Goal: Task Accomplishment & Management: Complete application form

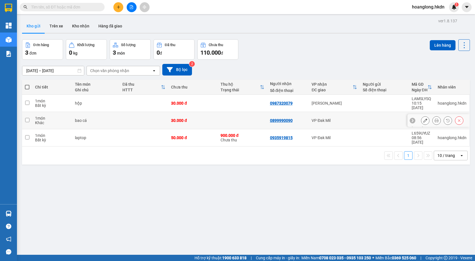
click at [27, 118] on input "checkbox" at bounding box center [27, 120] width 4 height 4
checkbox input "true"
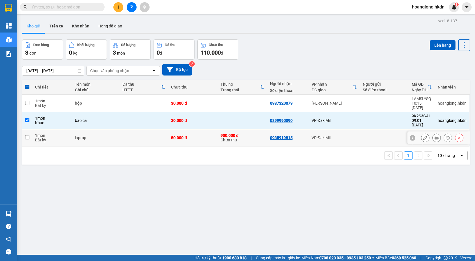
click at [29, 129] on td at bounding box center [27, 137] width 10 height 17
checkbox input "true"
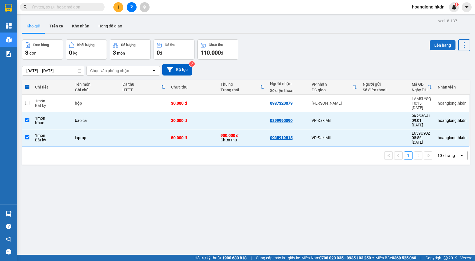
click at [438, 48] on button "Lên hàng" at bounding box center [443, 45] width 26 height 10
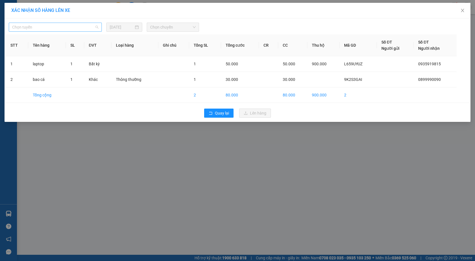
click at [66, 29] on span "Chọn tuyến" at bounding box center [55, 27] width 86 height 8
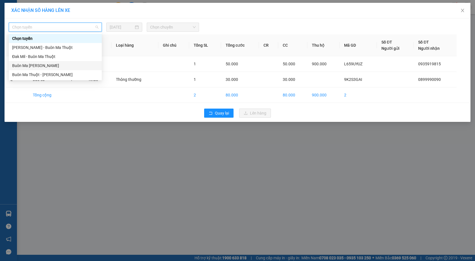
click at [36, 66] on div "Buôn Ma Thuột - Đak Mil" at bounding box center [55, 66] width 86 height 6
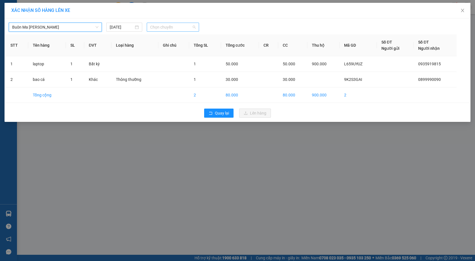
click at [176, 26] on span "Chọn chuyến" at bounding box center [173, 27] width 46 height 8
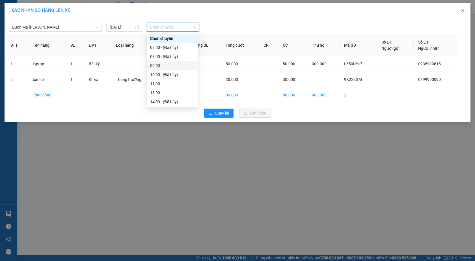
click at [158, 63] on div "09:00" at bounding box center [172, 66] width 44 height 6
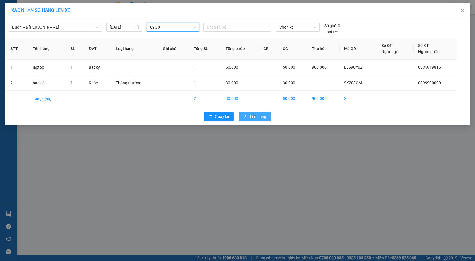
click at [253, 119] on span "Lên hàng" at bounding box center [258, 116] width 16 height 6
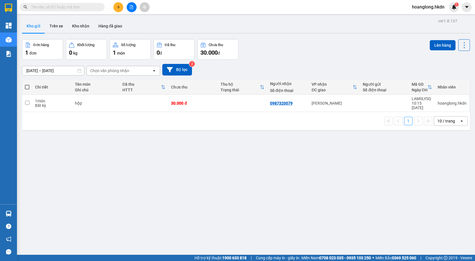
click at [118, 7] on icon "plus" at bounding box center [119, 7] width 4 height 4
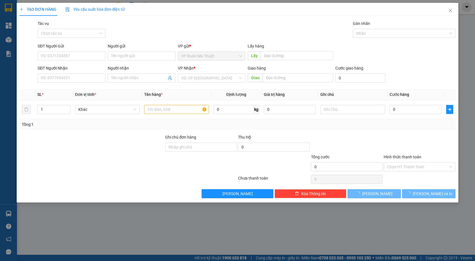
click at [48, 85] on div "SĐT Người Nhận VD: 0377654321" at bounding box center [72, 75] width 68 height 20
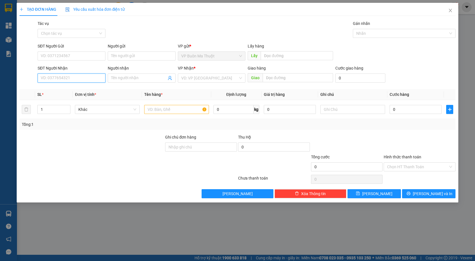
click at [48, 79] on input "SĐT Người Nhận" at bounding box center [72, 78] width 68 height 9
type input "0858547947"
click at [188, 77] on input "search" at bounding box center [209, 78] width 57 height 8
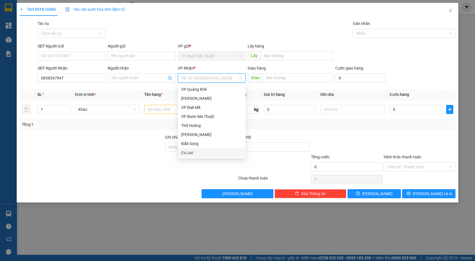
click at [200, 150] on div "Cư Jut" at bounding box center [211, 153] width 61 height 6
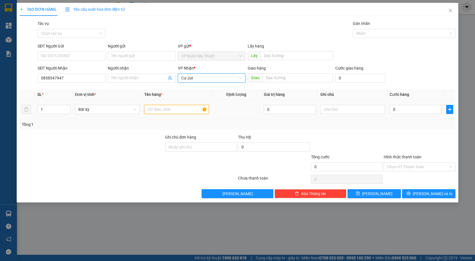
click at [158, 111] on input "text" at bounding box center [176, 109] width 65 height 9
paste input "ùng"
type input "thùng"
click at [402, 106] on input "0" at bounding box center [416, 109] width 52 height 9
type input "7"
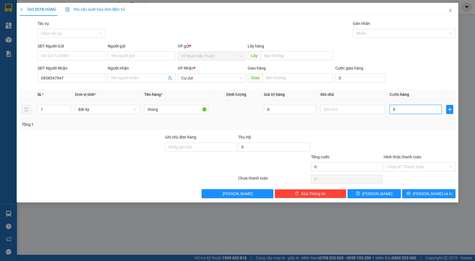
type input "7"
type input "70"
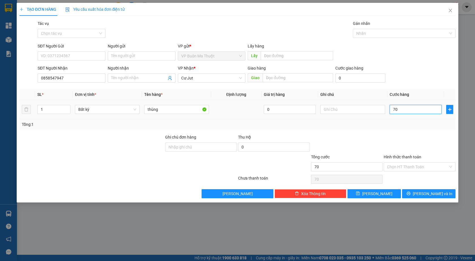
type input "700"
type input "7.000"
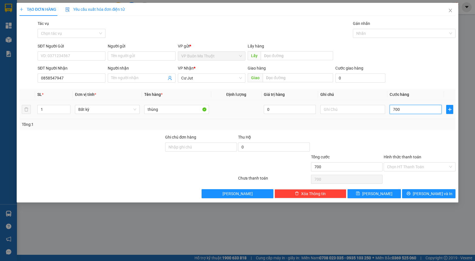
type input "7.000"
type input "70.000"
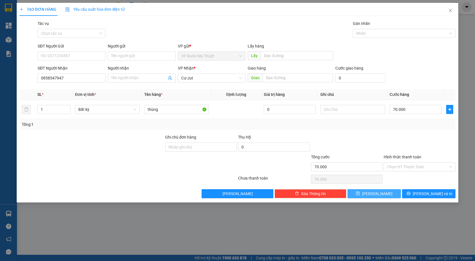
click at [387, 192] on button "Lưu" at bounding box center [374, 193] width 53 height 9
type input "0"
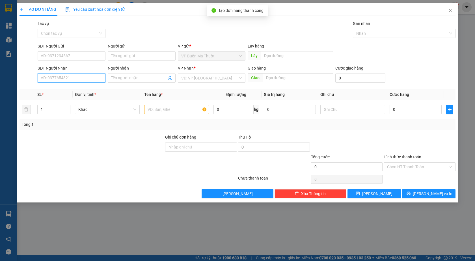
click at [72, 76] on input "SĐT Người Nhận" at bounding box center [72, 78] width 68 height 9
type input "0899990090"
click at [54, 92] on div "0899990090" at bounding box center [71, 89] width 61 height 6
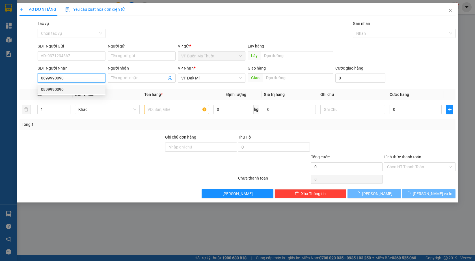
type input "30.000"
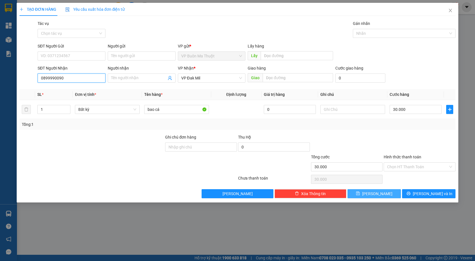
type input "0899990090"
click at [360, 195] on button "Lưu" at bounding box center [374, 193] width 53 height 9
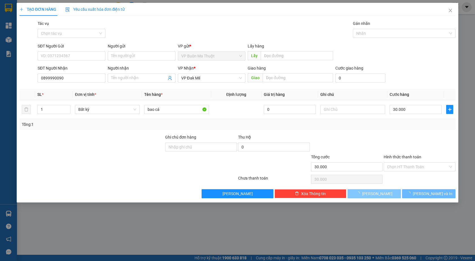
type input "0"
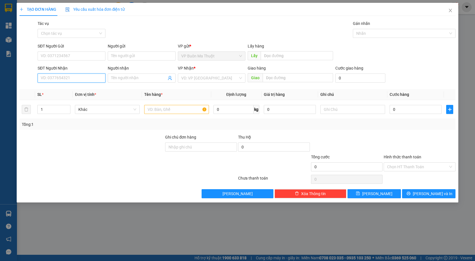
click at [66, 77] on input "SĐT Người Nhận" at bounding box center [72, 78] width 68 height 9
type input "0337097273"
click at [213, 79] on input "search" at bounding box center [209, 78] width 57 height 8
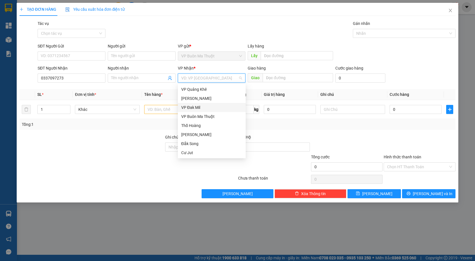
click at [200, 110] on div "VP Đak Mil" at bounding box center [211, 107] width 61 height 6
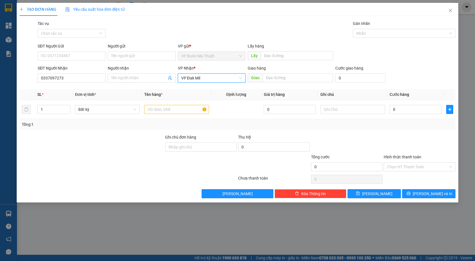
click at [195, 76] on span "VP Đak Mil" at bounding box center [211, 78] width 61 height 8
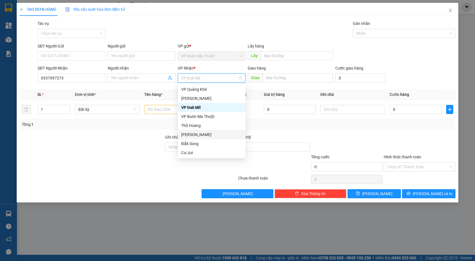
click at [189, 134] on div "Đắk Ghềnh" at bounding box center [211, 135] width 61 height 6
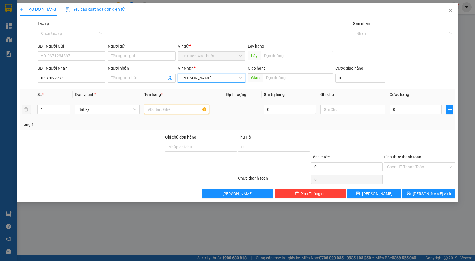
click at [161, 111] on input "text" at bounding box center [176, 109] width 65 height 9
paste input "ình"
type input "hình"
click at [419, 113] on input "0" at bounding box center [416, 109] width 52 height 9
type input "3"
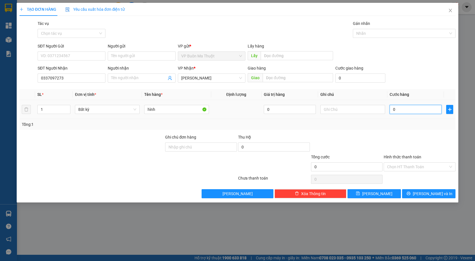
type input "3"
type input "30"
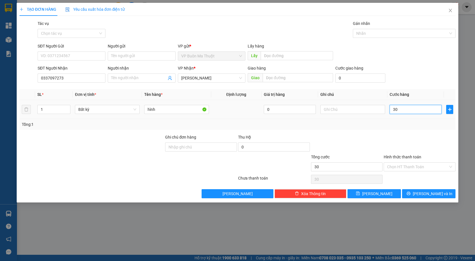
type input "300"
type input "3.000"
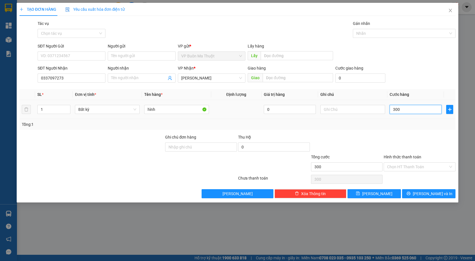
type input "3.000"
type input "30.000"
click at [379, 193] on span "Lưu" at bounding box center [377, 194] width 30 height 6
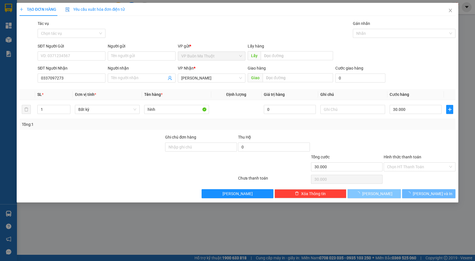
type input "0"
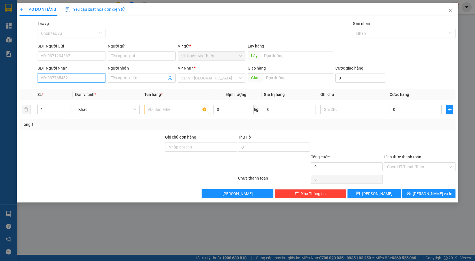
click at [47, 79] on input "SĐT Người Nhận" at bounding box center [72, 78] width 68 height 9
type input "0911864864"
click at [188, 81] on input "search" at bounding box center [209, 78] width 57 height 8
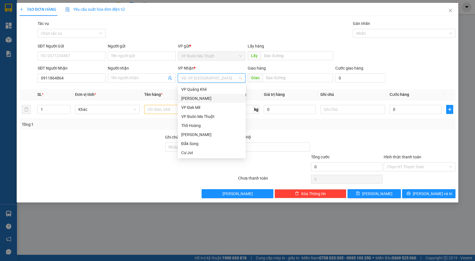
click at [203, 98] on div "Gia Nghĩa" at bounding box center [211, 98] width 61 height 6
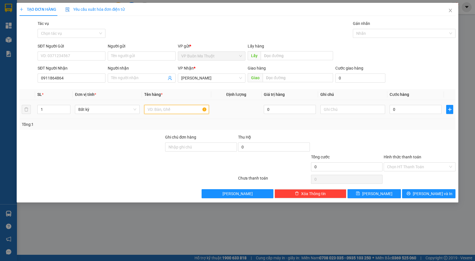
click at [175, 107] on input "text" at bounding box center [176, 109] width 65 height 9
paste input "ùng"
type input "thùng"
click at [407, 111] on input "0" at bounding box center [416, 109] width 52 height 9
type input "3"
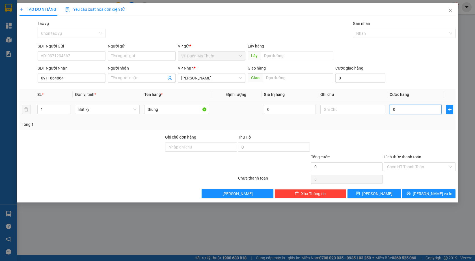
type input "3"
type input "0"
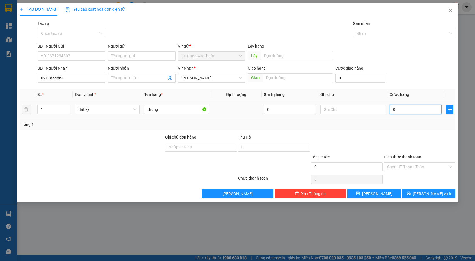
type input "5"
type input "05"
type input "50"
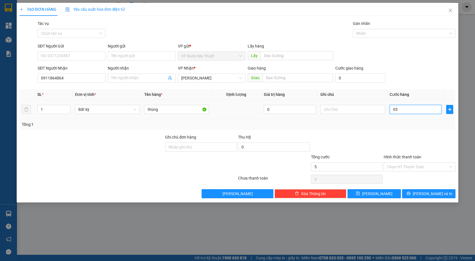
type input "050"
type input "500"
type input "0.500"
type input "5.000"
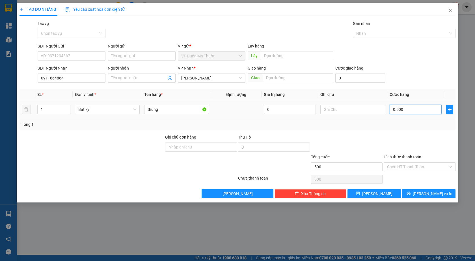
type input "5.000"
type input "05.000"
type input "50.000"
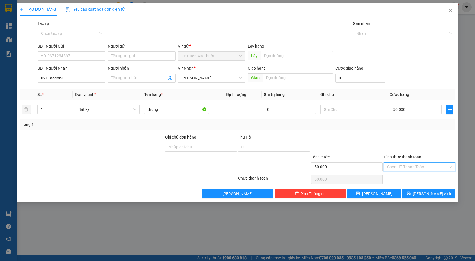
click at [393, 171] on input "Hình thức thanh toán" at bounding box center [417, 167] width 61 height 8
click at [394, 179] on div "Tại văn phòng" at bounding box center [419, 178] width 65 height 6
type input "0"
click at [377, 193] on span "Lưu" at bounding box center [377, 194] width 30 height 6
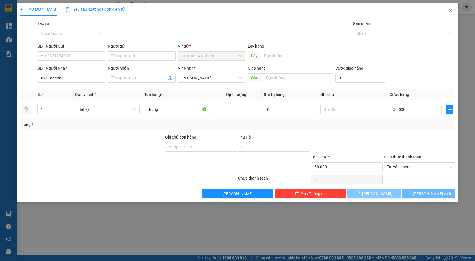
type input "0"
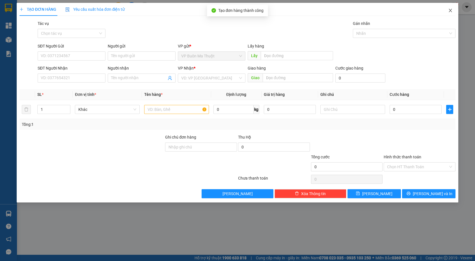
click at [451, 11] on icon "close" at bounding box center [450, 10] width 5 height 5
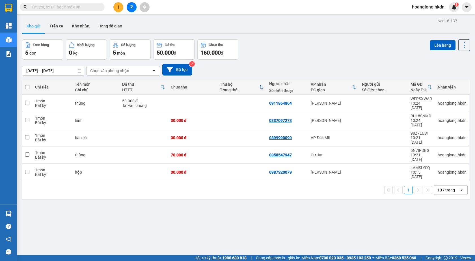
click at [27, 87] on span at bounding box center [27, 87] width 5 height 5
click at [27, 84] on input "checkbox" at bounding box center [27, 84] width 0 height 0
checkbox input "true"
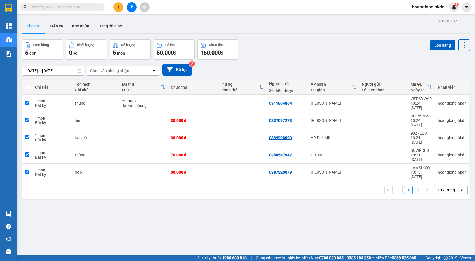
checkbox input "true"
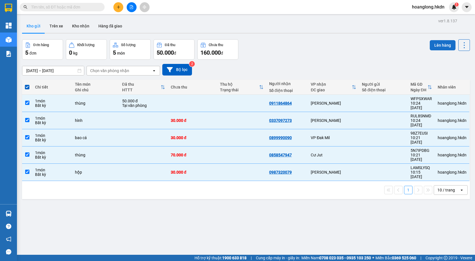
click at [439, 44] on button "Lên hàng" at bounding box center [443, 45] width 26 height 10
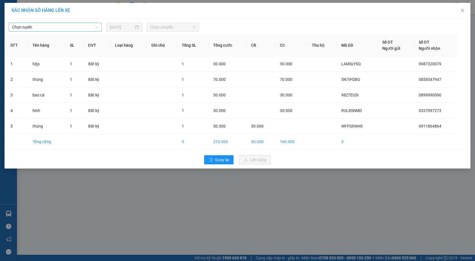
click at [38, 25] on span "Chọn tuyến" at bounding box center [55, 27] width 86 height 8
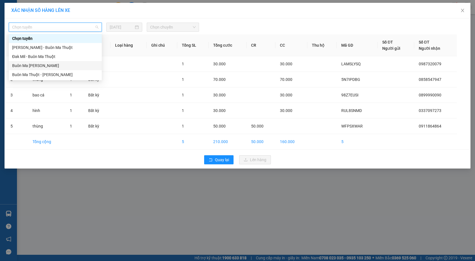
click at [46, 63] on div "Buôn Ma Thuột - Đak Mil" at bounding box center [55, 66] width 86 height 6
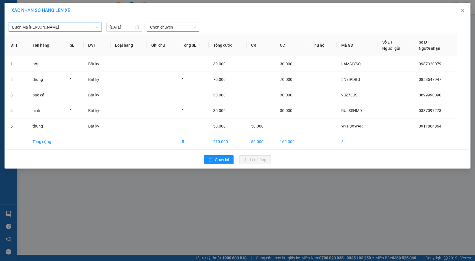
click at [166, 28] on span "Chọn chuyến" at bounding box center [173, 27] width 46 height 8
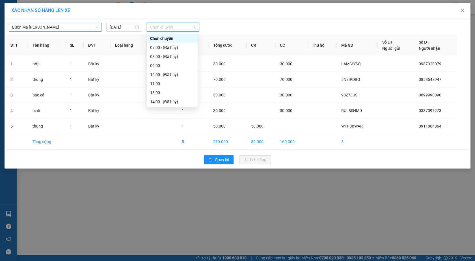
click at [52, 27] on span "Buôn Ma Thuột - Đak Mil" at bounding box center [55, 27] width 86 height 8
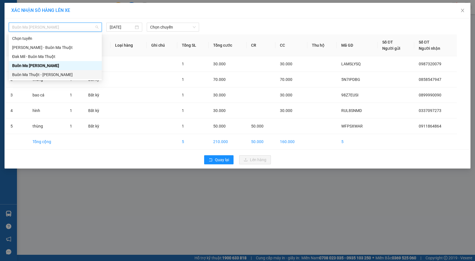
click at [58, 73] on div "Buôn Ma Thuột - Gia Nghĩa" at bounding box center [55, 75] width 86 height 6
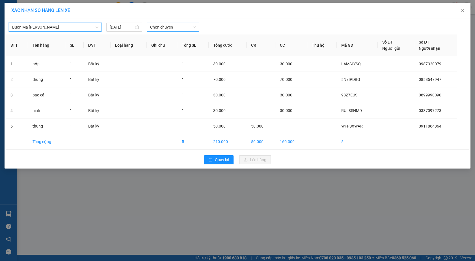
click at [156, 29] on span "Chọn chuyến" at bounding box center [173, 27] width 46 height 8
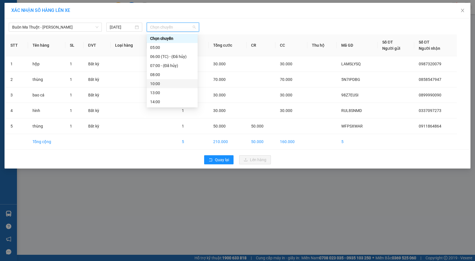
click at [157, 83] on div "10:00" at bounding box center [172, 84] width 44 height 6
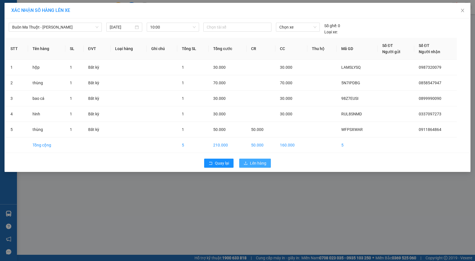
click at [255, 161] on span "Lên hàng" at bounding box center [258, 163] width 16 height 6
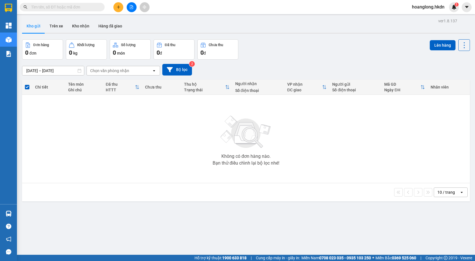
click at [119, 7] on icon "plus" at bounding box center [119, 7] width 4 height 4
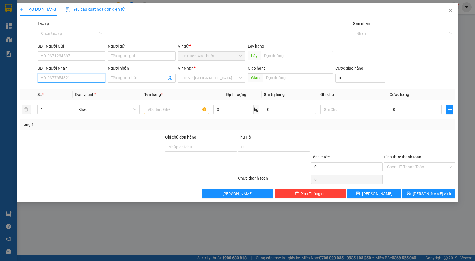
click at [50, 78] on input "SĐT Người Nhận" at bounding box center [72, 78] width 68 height 9
type input "0379158307"
click at [201, 81] on input "search" at bounding box center [209, 78] width 57 height 8
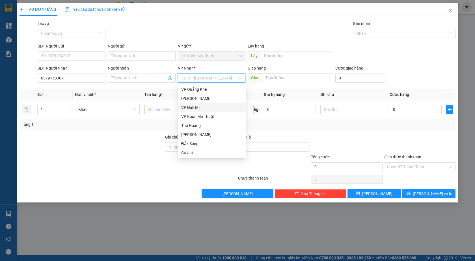
click at [198, 108] on div "VP Đak Mil" at bounding box center [211, 107] width 61 height 6
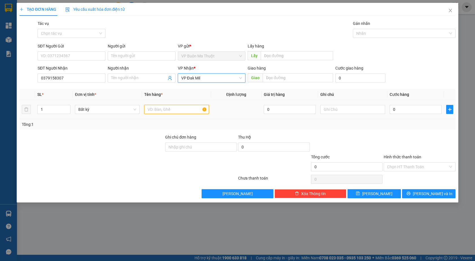
click at [166, 110] on input "text" at bounding box center [176, 109] width 65 height 9
paste input "ùng"
type input "thùng"
click at [408, 108] on input "0" at bounding box center [416, 109] width 52 height 9
type input "4"
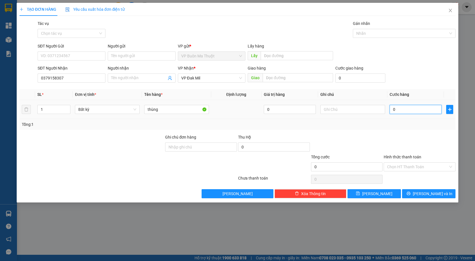
type input "4"
type input "40"
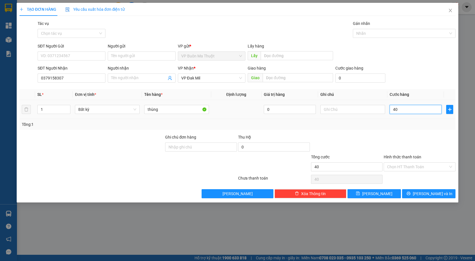
type input "400"
type input "4.000"
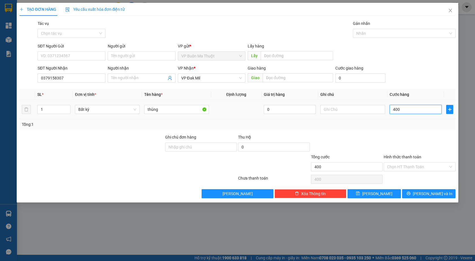
type input "4.000"
type input "40.000"
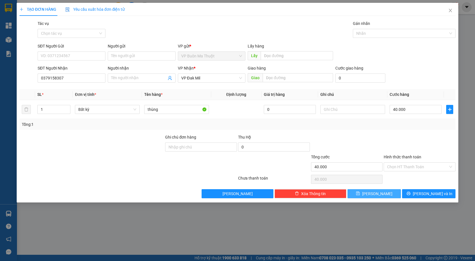
click at [373, 192] on button "Lưu" at bounding box center [374, 193] width 53 height 9
type input "0"
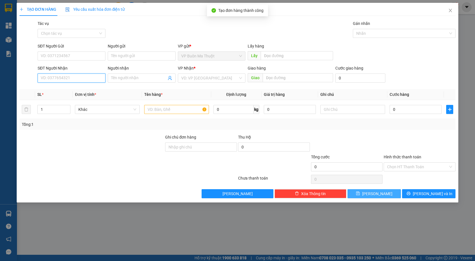
click at [73, 78] on input "SĐT Người Nhận" at bounding box center [72, 78] width 68 height 9
click at [92, 89] on div "0962483131" at bounding box center [71, 89] width 61 height 6
type input "0962483131"
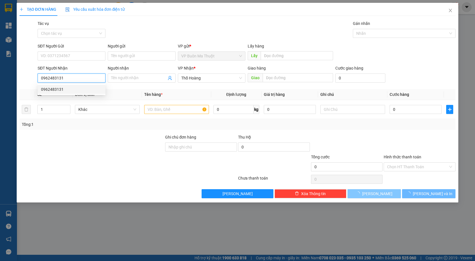
type input "30.000"
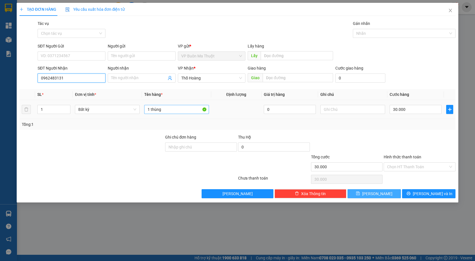
type input "0962483131"
drag, startPoint x: 168, startPoint y: 110, endPoint x: 149, endPoint y: 112, distance: 19.1
click at [149, 112] on input "1 thùng" at bounding box center [176, 109] width 65 height 9
type input "1"
paste input "ọc"
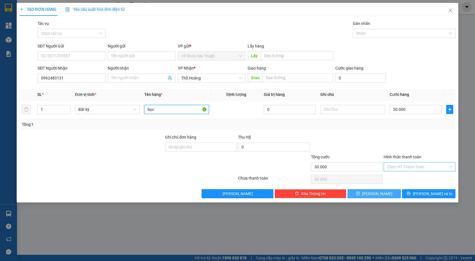
type input "bọc"
click at [407, 165] on input "Hình thức thanh toán" at bounding box center [417, 167] width 61 height 8
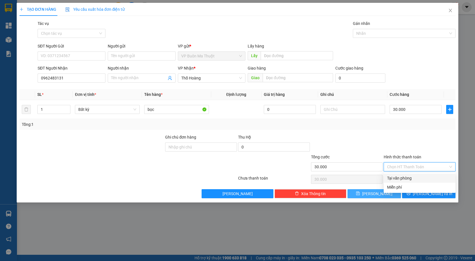
click at [403, 179] on div "Tại văn phòng" at bounding box center [419, 178] width 65 height 6
type input "0"
click at [382, 190] on button "Lưu" at bounding box center [374, 193] width 53 height 9
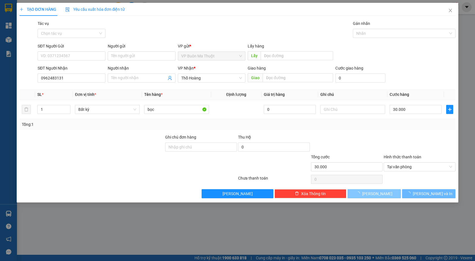
type input "0"
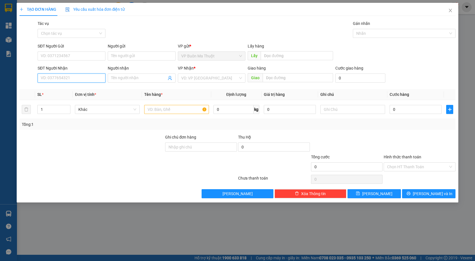
click at [46, 80] on input "SĐT Người Nhận" at bounding box center [72, 78] width 68 height 9
type input "0326942745"
click at [207, 79] on input "search" at bounding box center [209, 78] width 57 height 8
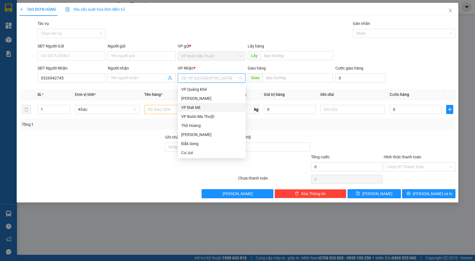
click at [194, 107] on div "VP Đak Mil" at bounding box center [211, 107] width 61 height 6
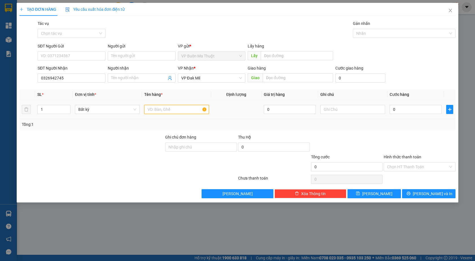
click at [175, 112] on input "text" at bounding box center [176, 109] width 65 height 9
paste input "ọc"
type input "bọc"
drag, startPoint x: 176, startPoint y: 114, endPoint x: 422, endPoint y: 110, distance: 246.4
click at [422, 110] on input "0" at bounding box center [416, 109] width 52 height 9
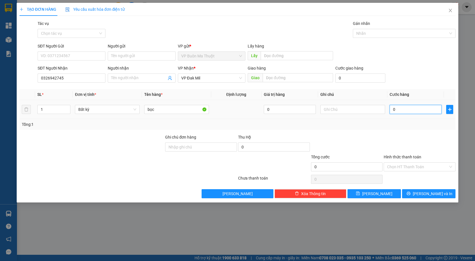
type input "3"
type input "30"
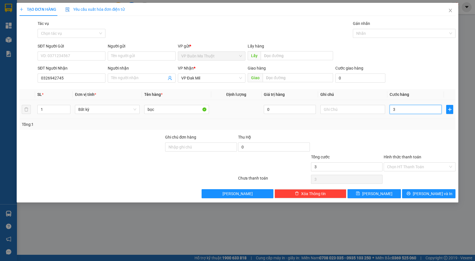
type input "30"
type input "300"
type input "3.000"
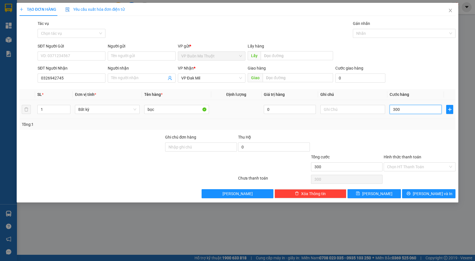
type input "3.000"
type input "30.000"
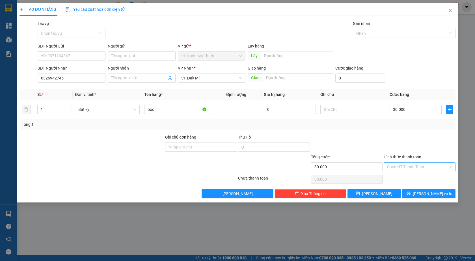
click at [405, 163] on input "Hình thức thanh toán" at bounding box center [417, 167] width 61 height 8
click at [396, 178] on div "Tại văn phòng" at bounding box center [419, 178] width 65 height 6
type input "0"
click at [381, 190] on button "Lưu" at bounding box center [374, 193] width 53 height 9
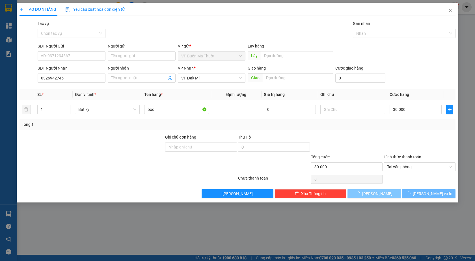
type input "0"
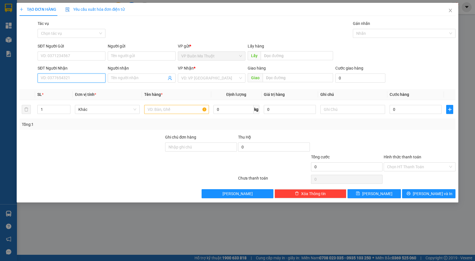
click at [67, 79] on input "SĐT Người Nhận" at bounding box center [72, 78] width 68 height 9
type input "0347486868"
click at [75, 93] on div "0347486868" at bounding box center [72, 89] width 68 height 9
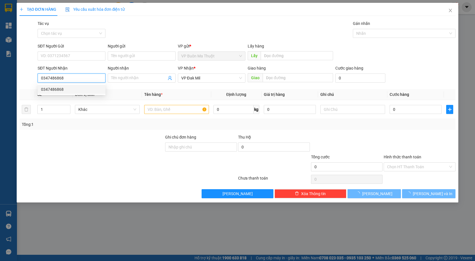
type input "40.000"
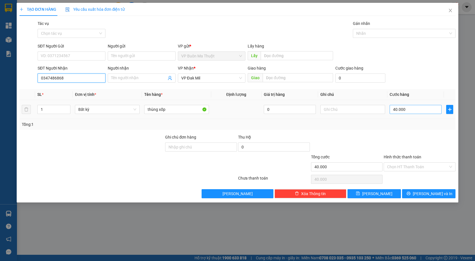
type input "0347486868"
click at [409, 112] on input "40.000" at bounding box center [416, 109] width 52 height 9
type input "3"
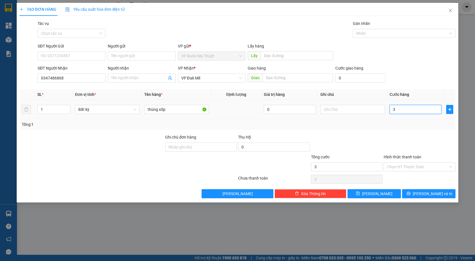
type input "30"
type input "300"
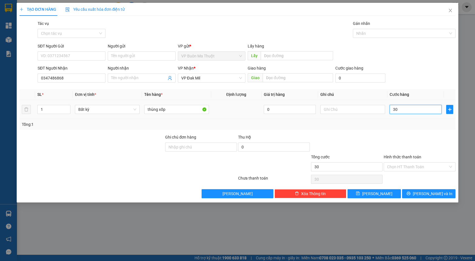
type input "300"
type input "3.000"
type input "30.000"
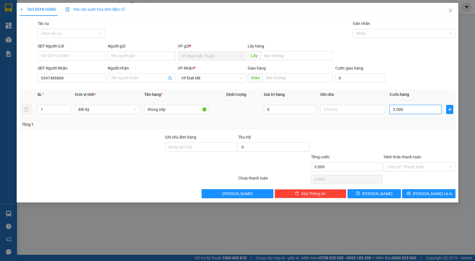
type input "30.000"
click at [374, 198] on button "Lưu" at bounding box center [374, 193] width 53 height 9
type input "0"
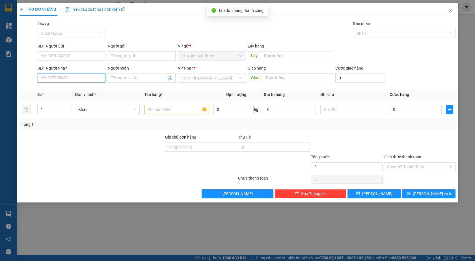
click at [65, 80] on input "SĐT Người Nhận" at bounding box center [72, 78] width 68 height 9
type input "0935834819"
click at [81, 87] on div "0935834819 - nga" at bounding box center [71, 89] width 61 height 6
type input "nga"
type input "40.000"
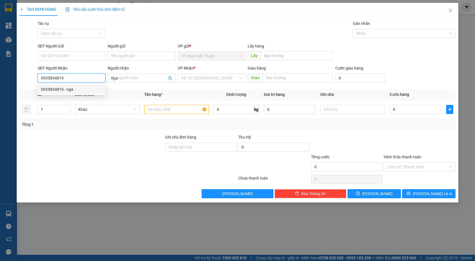
type input "40.000"
type input "0935834819"
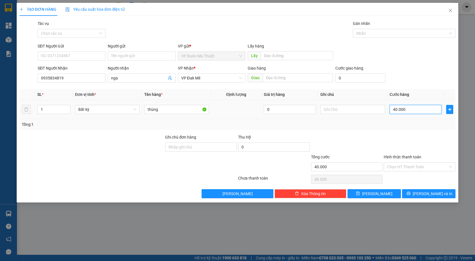
click at [409, 109] on input "40.000" at bounding box center [416, 109] width 52 height 9
type input "6"
type input "60"
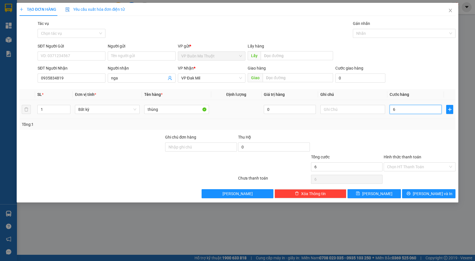
type input "60"
type input "600"
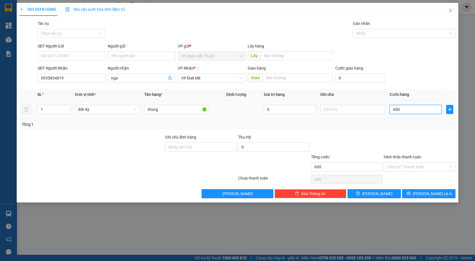
type input "6.000"
type input "60.000"
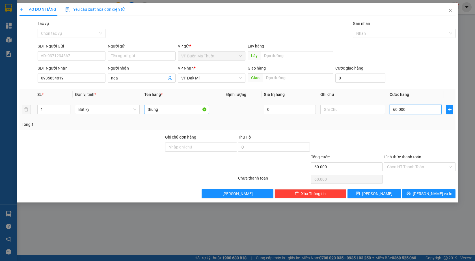
type input "60.000"
click at [165, 107] on input "thùng" at bounding box center [176, 109] width 65 height 9
type input "t"
type input "hs cr ltn"
click at [400, 170] on input "Hình thức thanh toán" at bounding box center [417, 167] width 61 height 8
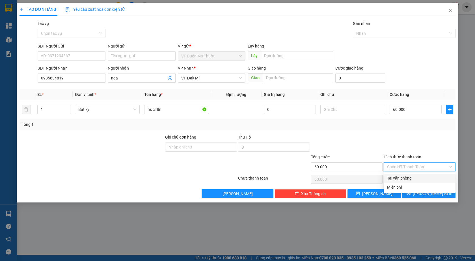
click at [401, 179] on div "Tại văn phòng" at bounding box center [419, 178] width 65 height 6
type input "0"
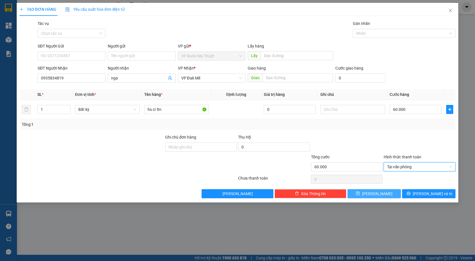
click at [386, 193] on button "Lưu" at bounding box center [374, 193] width 53 height 9
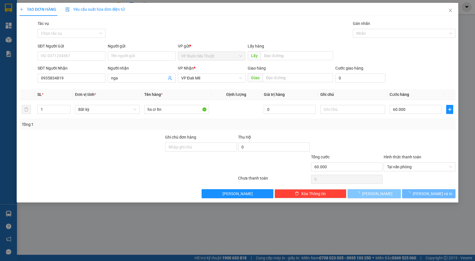
type input "0"
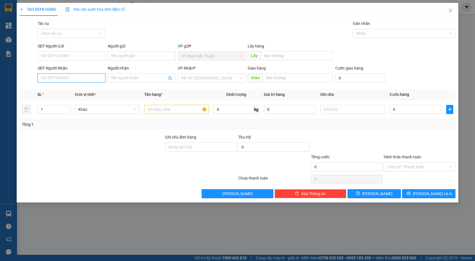
click at [55, 82] on input "SĐT Người Nhận" at bounding box center [72, 78] width 68 height 9
type input "0906622739"
click at [81, 90] on div "0906622739" at bounding box center [71, 89] width 61 height 6
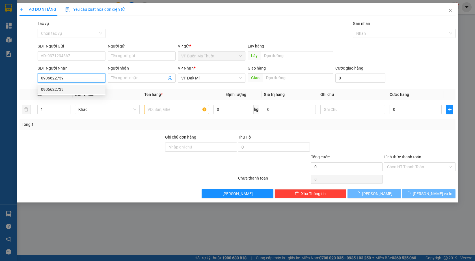
type input "30.000"
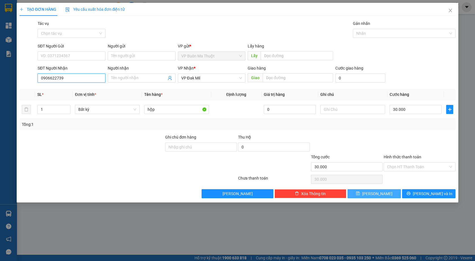
type input "0906622739"
click at [378, 194] on span "Lưu" at bounding box center [377, 194] width 30 height 6
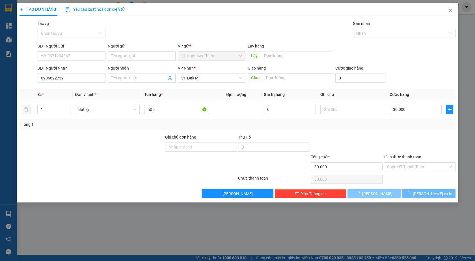
type input "0"
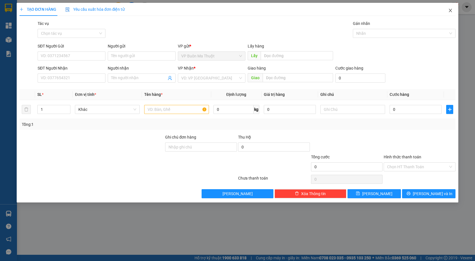
click at [449, 11] on icon "close" at bounding box center [450, 10] width 5 height 5
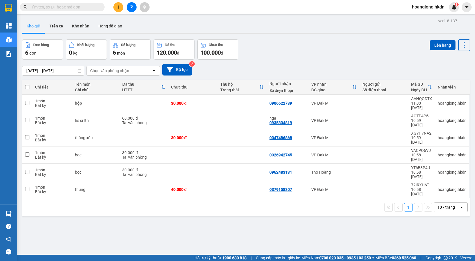
click at [26, 86] on span at bounding box center [27, 87] width 5 height 5
click at [27, 84] on input "checkbox" at bounding box center [27, 84] width 0 height 0
checkbox input "true"
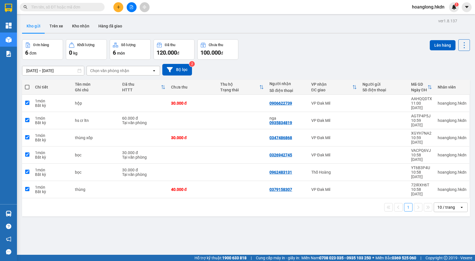
checkbox input "true"
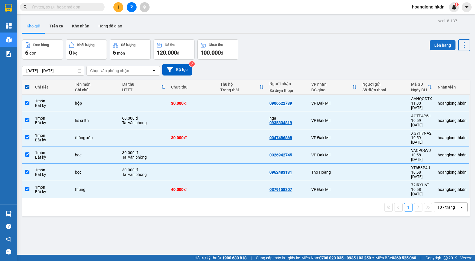
click at [444, 43] on button "Lên hàng" at bounding box center [443, 45] width 26 height 10
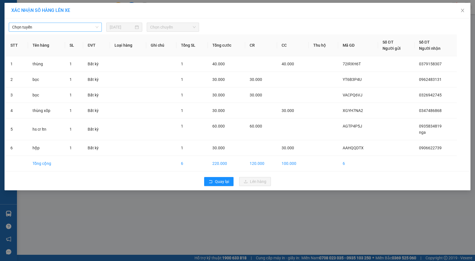
click at [55, 26] on span "Chọn tuyến" at bounding box center [55, 27] width 86 height 8
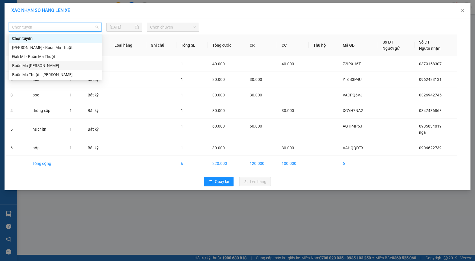
click at [58, 67] on div "Buôn Ma Thuột - Đak Mil" at bounding box center [55, 66] width 86 height 6
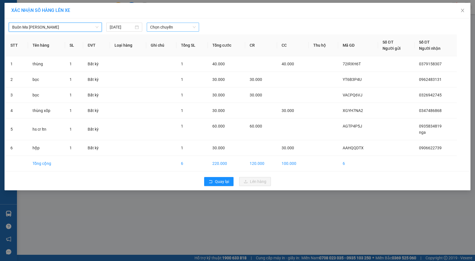
click at [155, 29] on span "Chọn chuyến" at bounding box center [173, 27] width 46 height 8
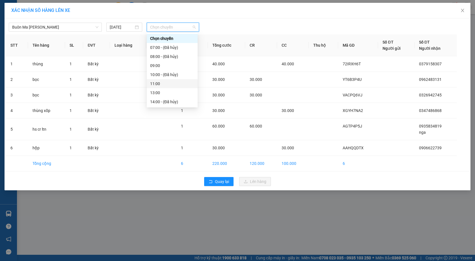
click at [158, 84] on div "11:00" at bounding box center [172, 84] width 44 height 6
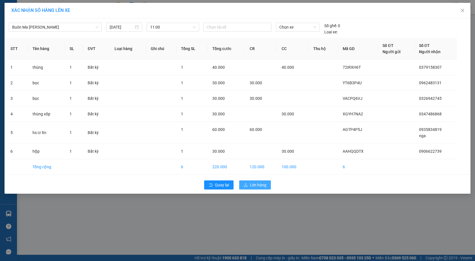
click at [255, 185] on span "Lên hàng" at bounding box center [258, 185] width 16 height 6
